Goal: Information Seeking & Learning: Learn about a topic

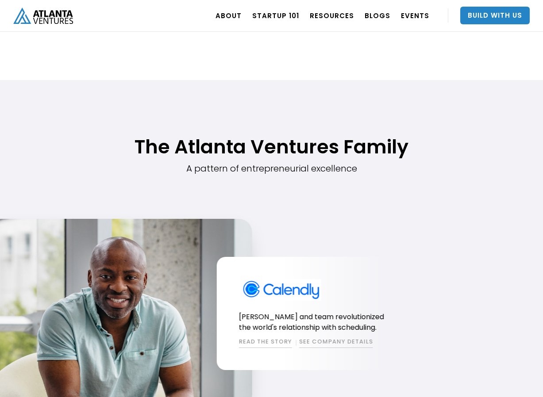
scroll to position [325, 0]
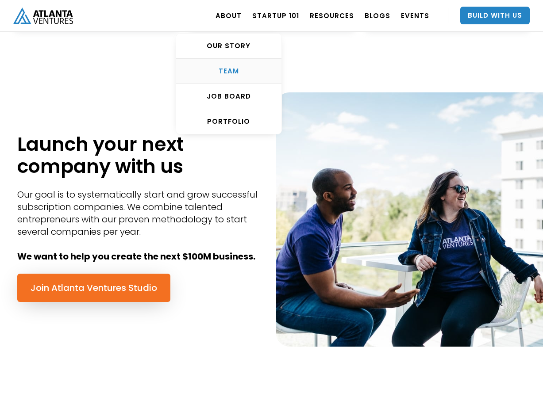
click at [248, 68] on div "TEAM" at bounding box center [228, 71] width 105 height 9
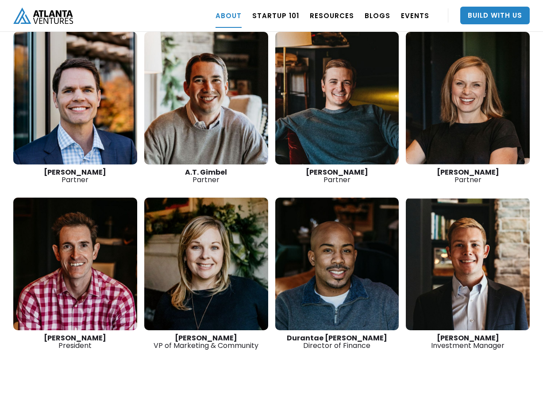
scroll to position [1307, 0]
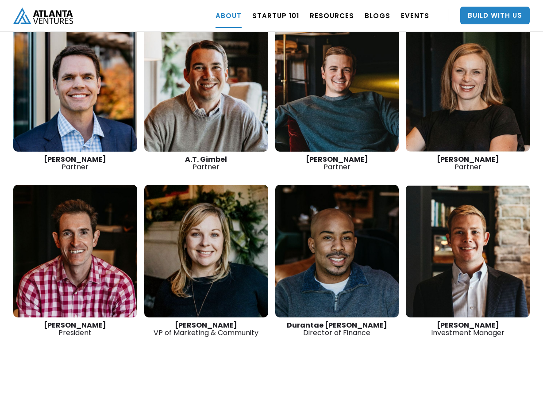
drag, startPoint x: 109, startPoint y: 296, endPoint x: 45, endPoint y: 296, distance: 64.6
click at [45, 322] on div "David Lightburn President" at bounding box center [75, 329] width 124 height 15
copy strong "David Lightburn"
drag, startPoint x: 310, startPoint y: 298, endPoint x: 368, endPoint y: 299, distance: 58.0
click at [368, 322] on div "Durantae Lucas Director of Finance" at bounding box center [337, 329] width 124 height 15
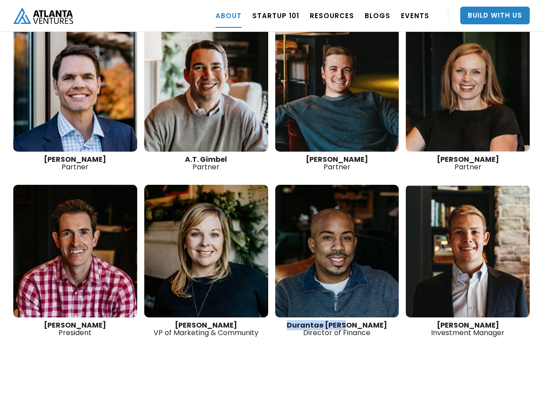
click at [349, 261] on link at bounding box center [337, 251] width 124 height 133
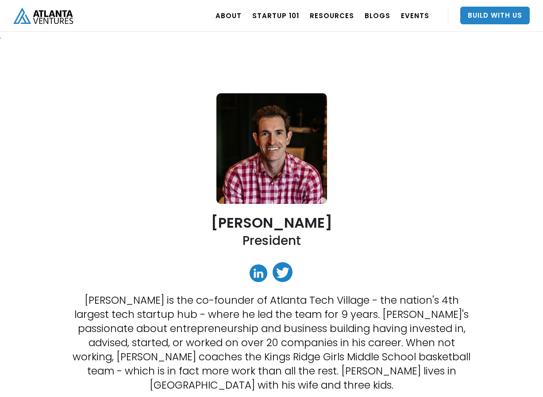
click at [66, 23] on img "home" at bounding box center [43, 16] width 60 height 16
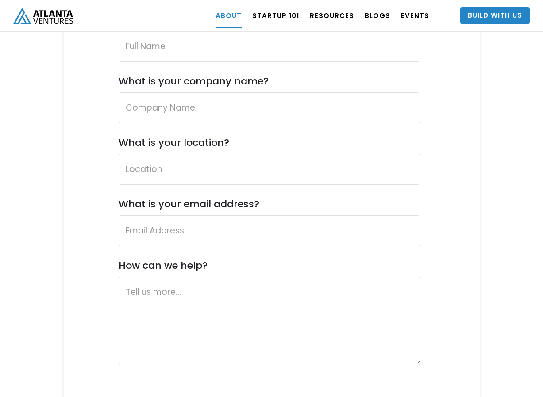
scroll to position [3444, 0]
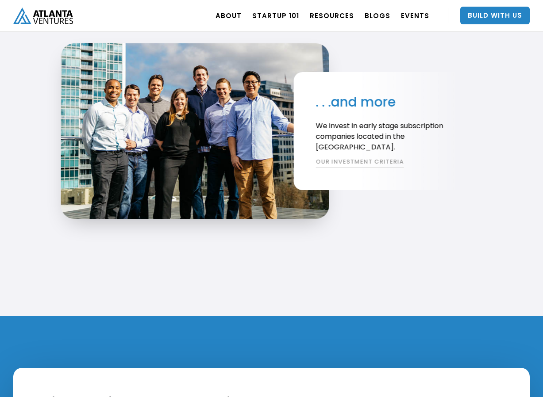
scroll to position [1745, 0]
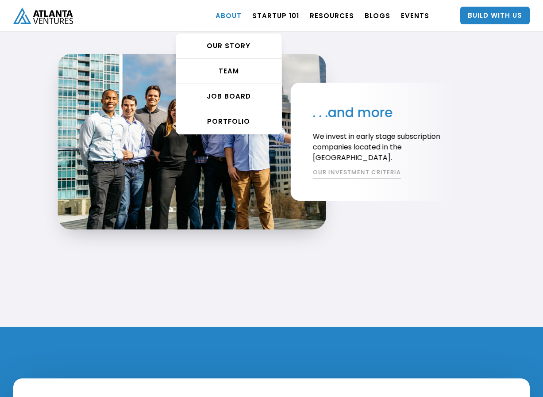
click at [234, 16] on link "ABOUT" at bounding box center [228, 15] width 26 height 25
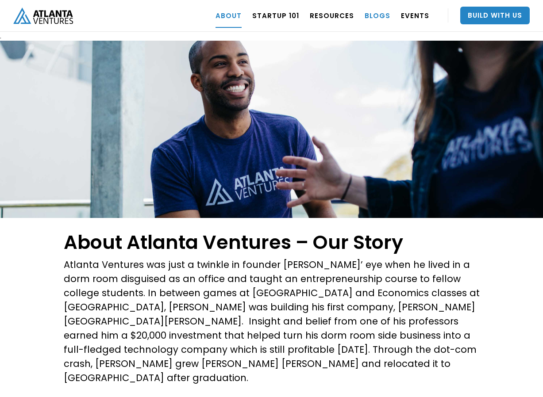
click at [384, 16] on link "BLOGS" at bounding box center [378, 15] width 26 height 25
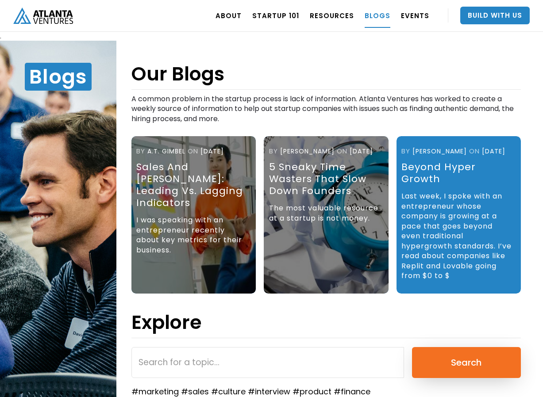
click at [58, 15] on img "home" at bounding box center [43, 16] width 60 height 16
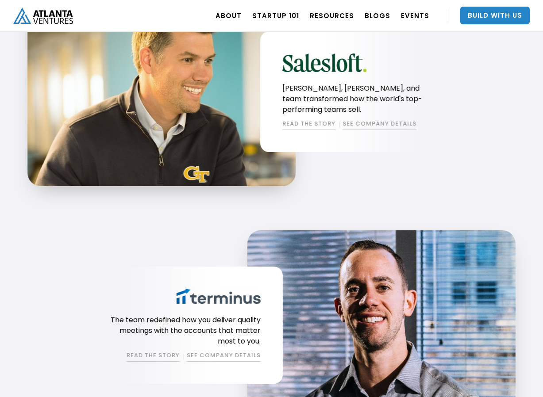
scroll to position [1263, 0]
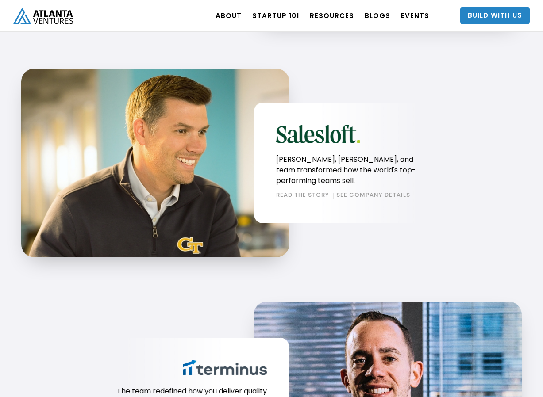
click at [301, 150] on div "[PERSON_NAME], [PERSON_NAME], and team transformed how the world's top-performi…" at bounding box center [354, 163] width 156 height 77
click at [351, 191] on link "SEE COMPANY DETAILS" at bounding box center [373, 196] width 74 height 11
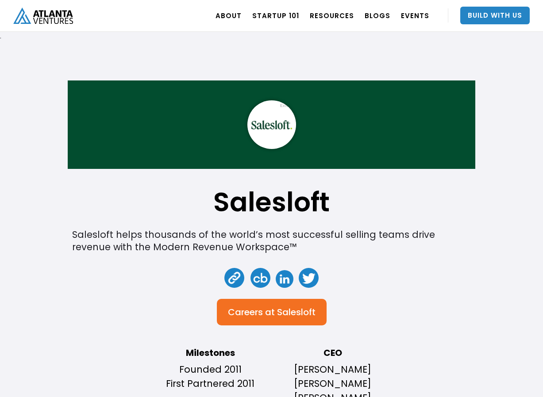
click at [59, 20] on img "home" at bounding box center [43, 16] width 60 height 16
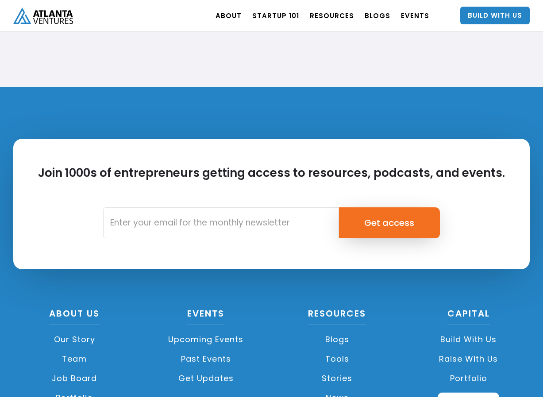
scroll to position [2093, 0]
